Goal: Task Accomplishment & Management: Use online tool/utility

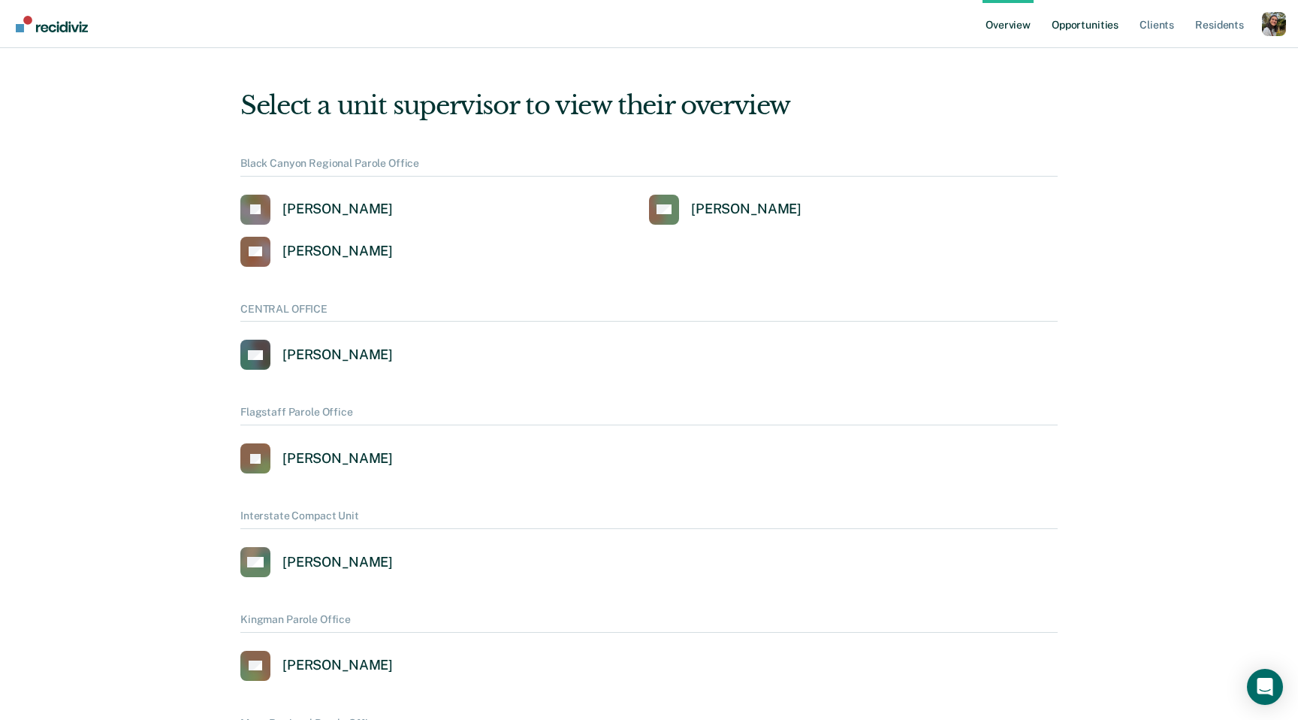
click at [1098, 23] on link "Opportunities" at bounding box center [1085, 24] width 73 height 48
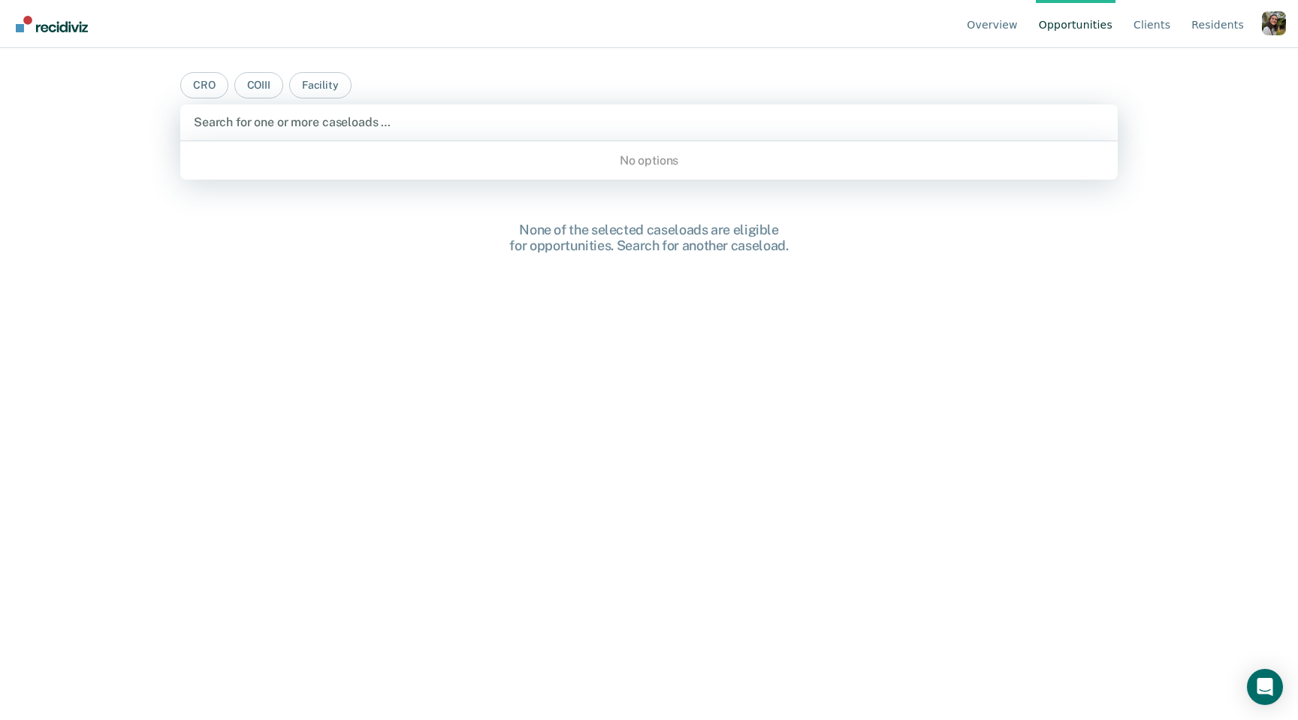
click at [237, 118] on div at bounding box center [649, 121] width 911 height 17
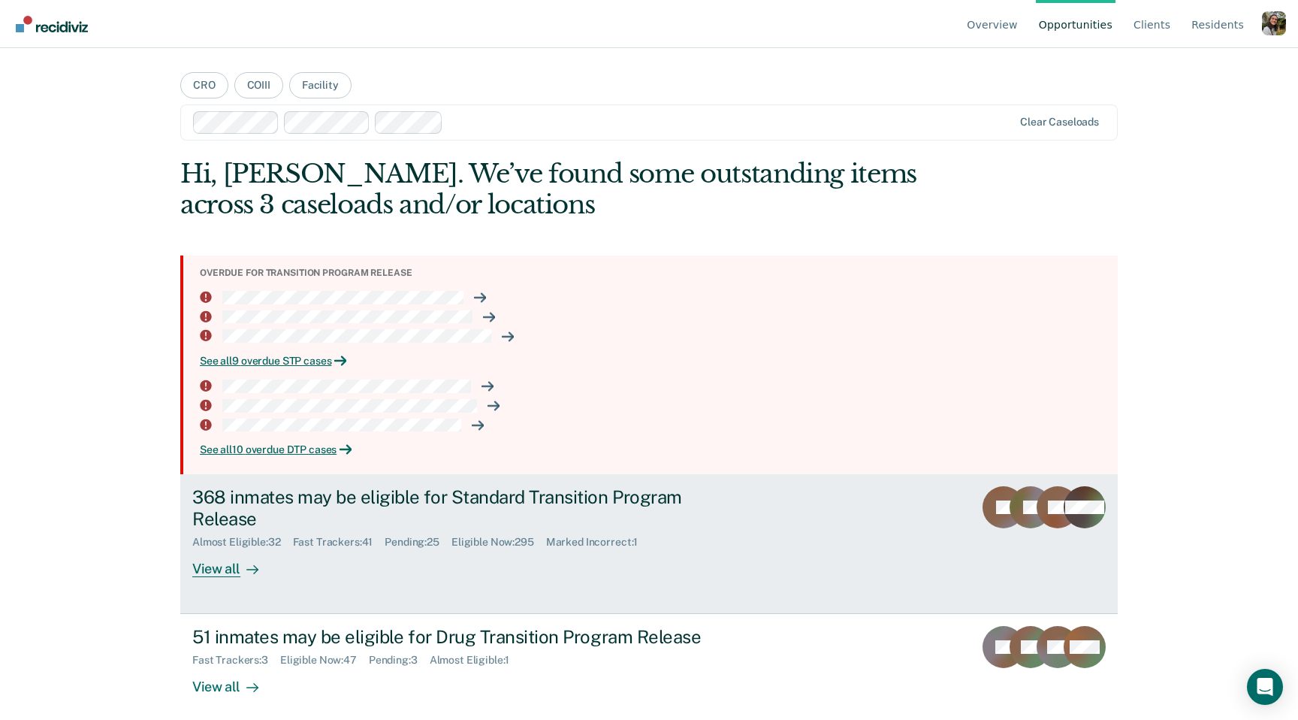
click at [289, 573] on div "368 inmates may be eligible for Standard Transition Program Release Almost Elig…" at bounding box center [473, 531] width 563 height 91
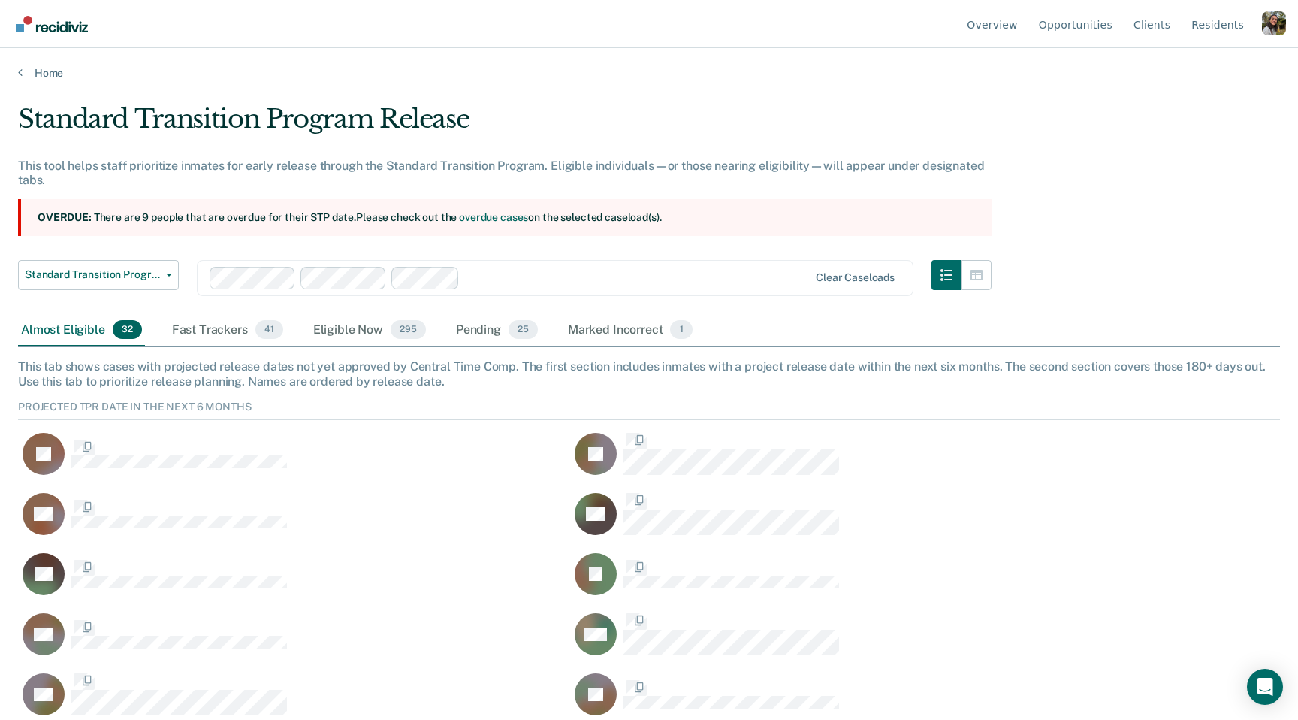
scroll to position [331, 1262]
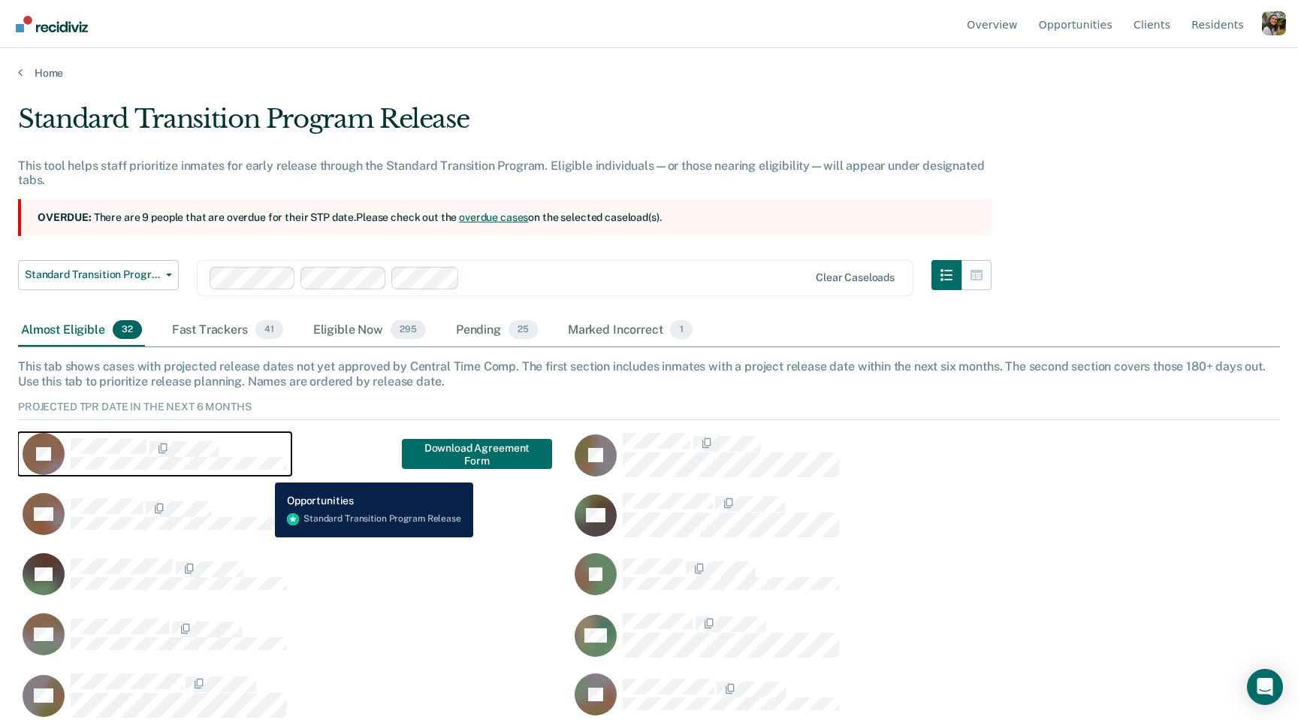
click at [264, 471] on div "[PERSON_NAME]" at bounding box center [155, 454] width 264 height 42
